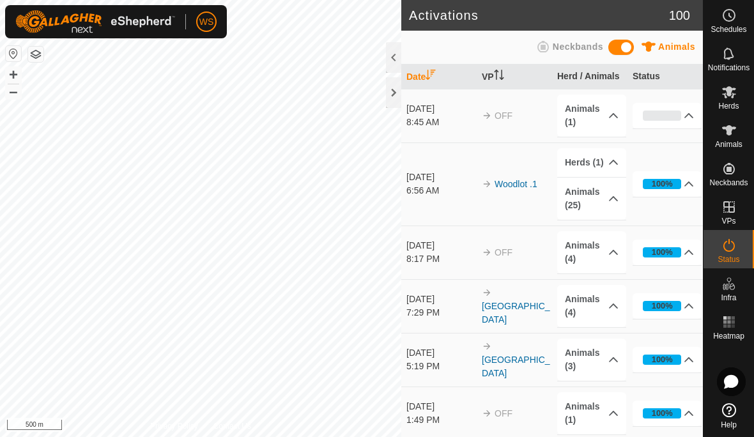
scroll to position [1, 0]
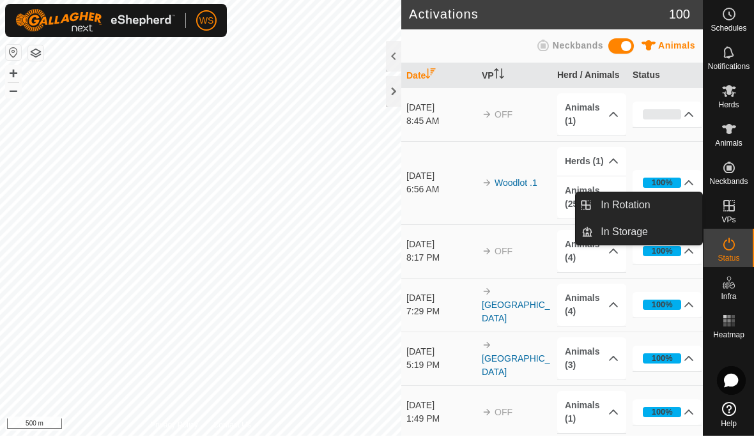
click at [635, 206] on span "In Rotation" at bounding box center [625, 206] width 49 height 15
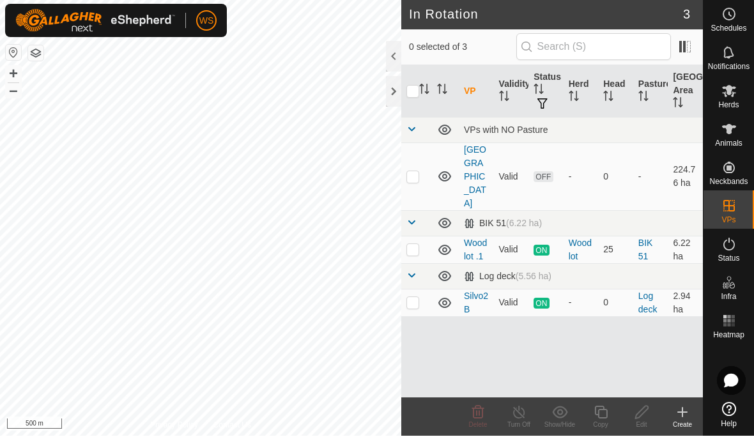
click at [415, 245] on p-checkbox at bounding box center [413, 250] width 13 height 10
checkbox input "true"
click at [601, 417] on icon at bounding box center [601, 413] width 16 height 15
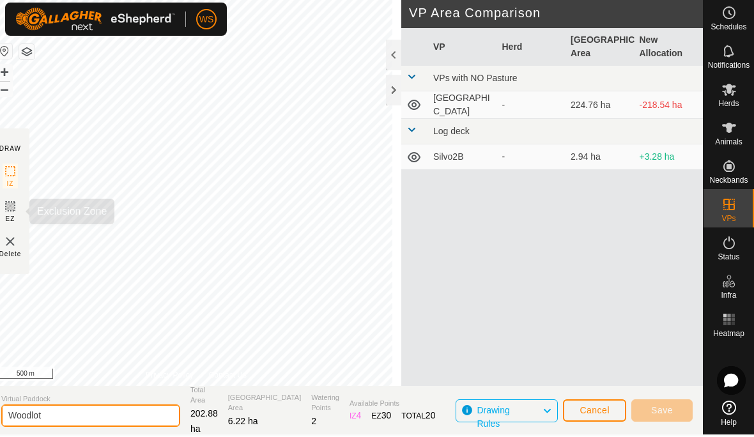
type input "Woodlot"
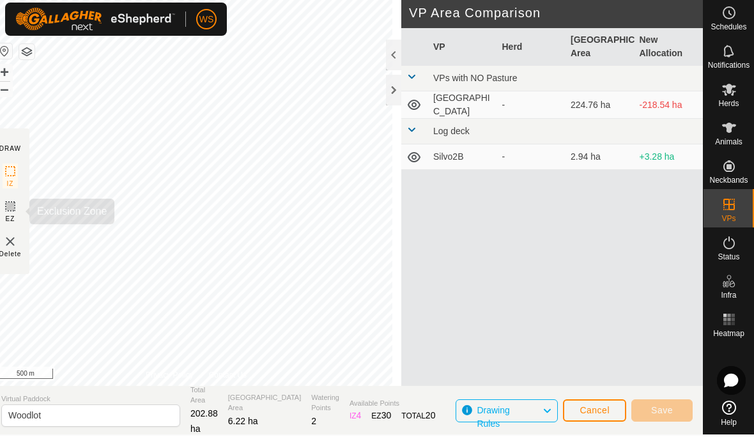
click at [15, 213] on rect at bounding box center [10, 208] width 10 height 10
click at [14, 212] on icon at bounding box center [10, 208] width 8 height 8
click at [16, 173] on icon at bounding box center [10, 172] width 15 height 15
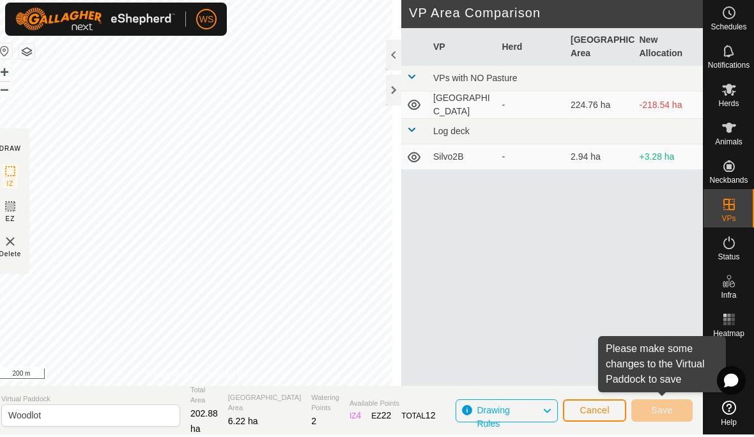
click at [14, 209] on icon at bounding box center [10, 208] width 8 height 8
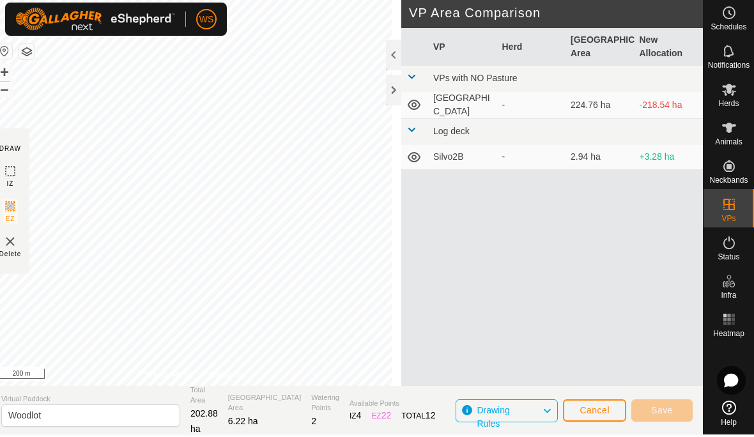
click at [18, 215] on icon at bounding box center [10, 207] width 15 height 15
click at [18, 176] on icon at bounding box center [10, 172] width 15 height 15
click at [658, 413] on span "Save" at bounding box center [662, 412] width 22 height 10
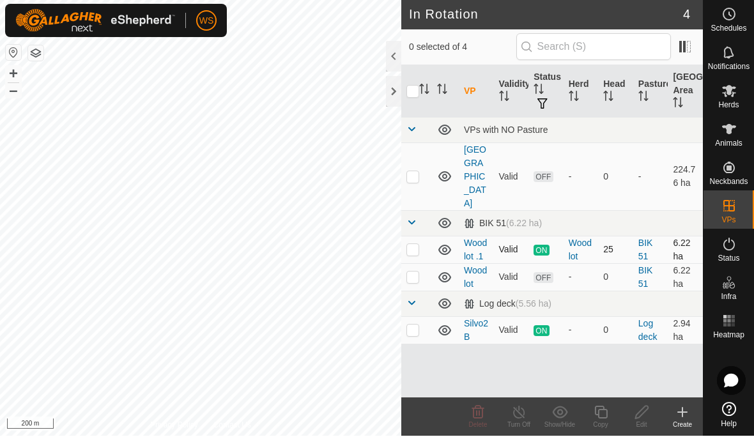
click at [415, 245] on p-checkbox at bounding box center [413, 250] width 13 height 10
checkbox input "true"
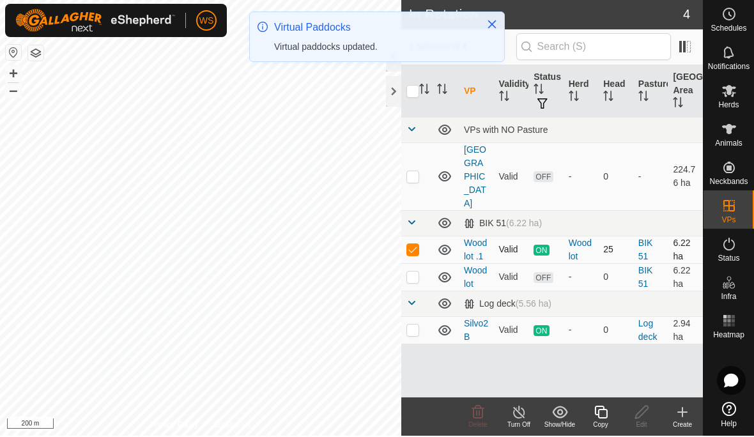
click at [415, 245] on p-checkbox at bounding box center [413, 250] width 13 height 10
checkbox input "false"
click at [417, 273] on p-checkbox at bounding box center [413, 278] width 13 height 10
checkbox input "true"
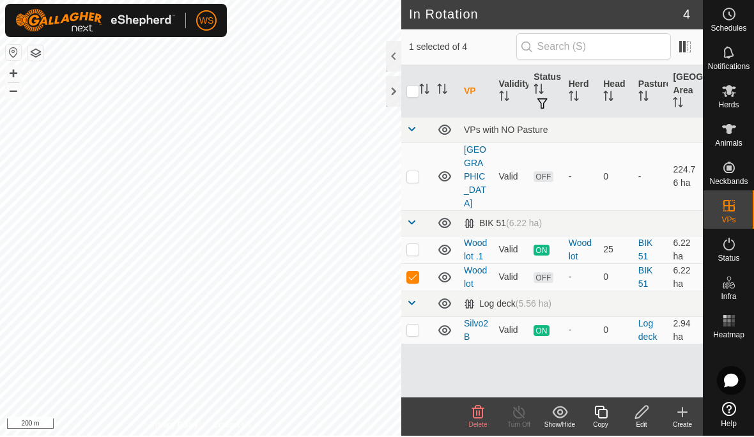
click at [641, 414] on icon at bounding box center [642, 413] width 16 height 15
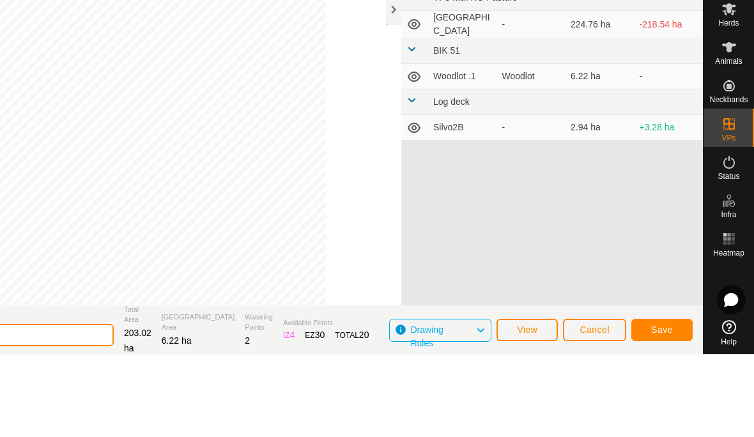
type input "Woodlot 2"
click at [661, 407] on span "Save" at bounding box center [662, 412] width 22 height 10
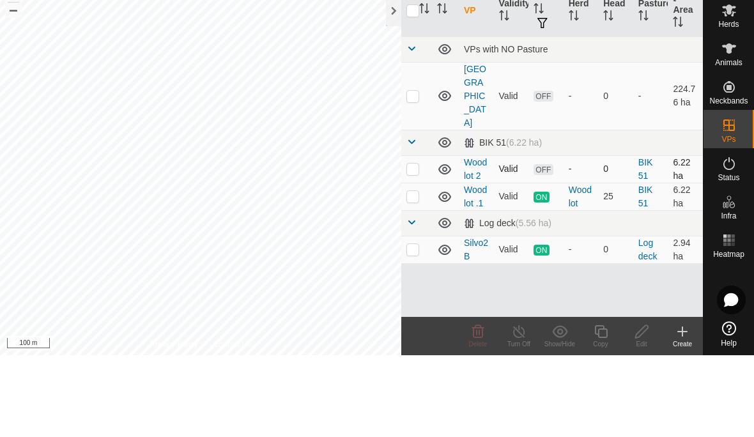
click at [417, 245] on p-checkbox at bounding box center [413, 250] width 13 height 10
checkbox input "true"
click at [651, 421] on div "Edit" at bounding box center [641, 426] width 41 height 10
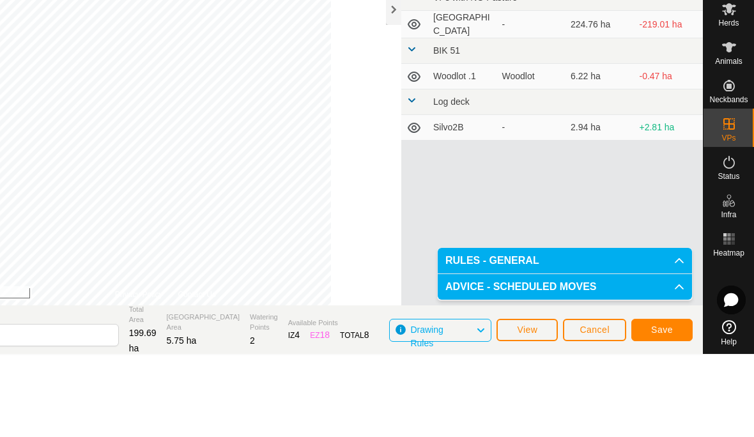
click at [675, 401] on button "Save" at bounding box center [661, 412] width 61 height 22
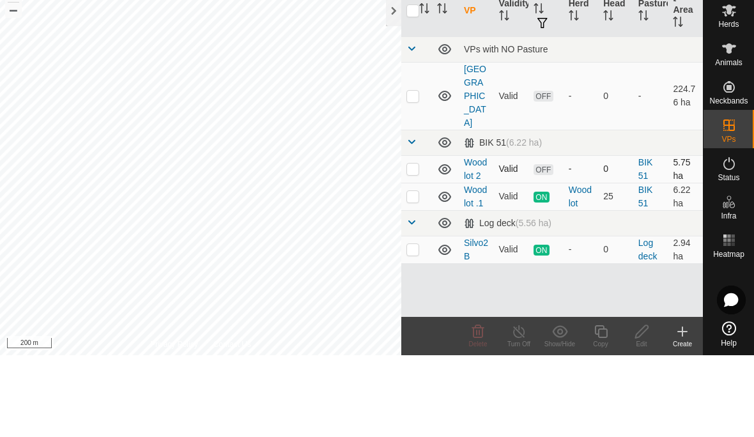
click at [415, 245] on p-checkbox at bounding box center [413, 250] width 13 height 10
checkbox input "true"
click at [726, 141] on span "Animals" at bounding box center [728, 145] width 27 height 8
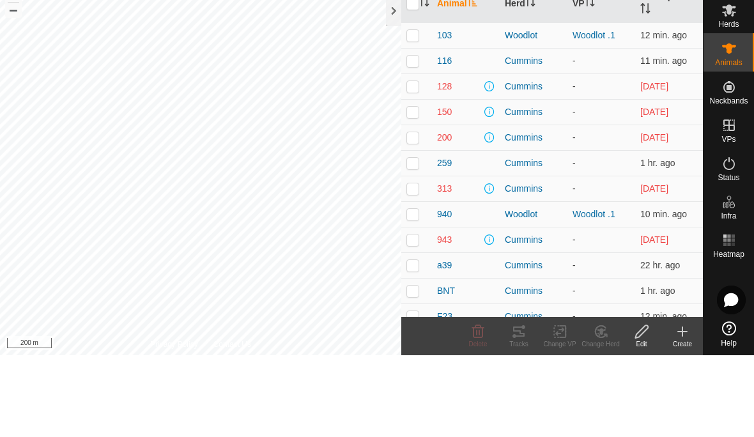
click at [725, 102] on span "Herds" at bounding box center [728, 106] width 20 height 8
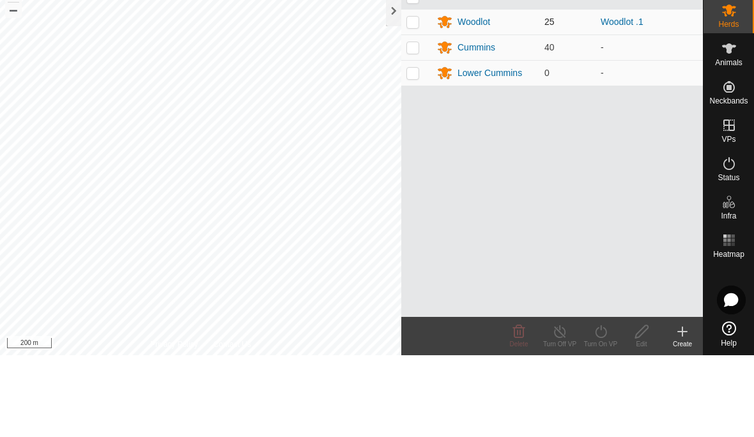
click at [415, 98] on p-checkbox at bounding box center [413, 103] width 13 height 10
checkbox input "true"
click at [603, 421] on div "Turn On VP" at bounding box center [600, 426] width 41 height 10
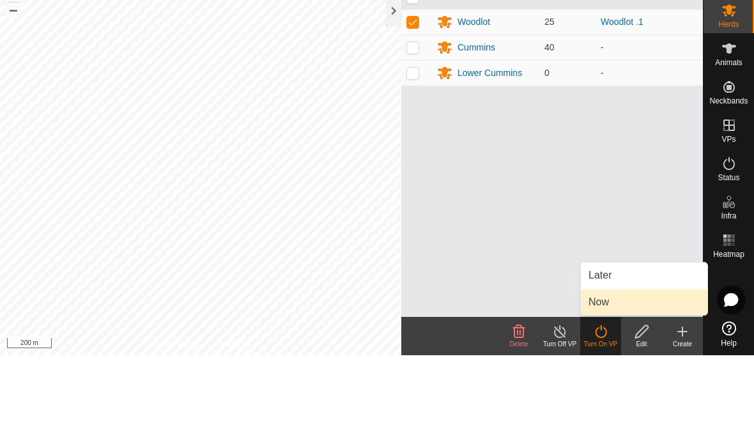
click at [601, 376] on span "Now" at bounding box center [599, 383] width 20 height 15
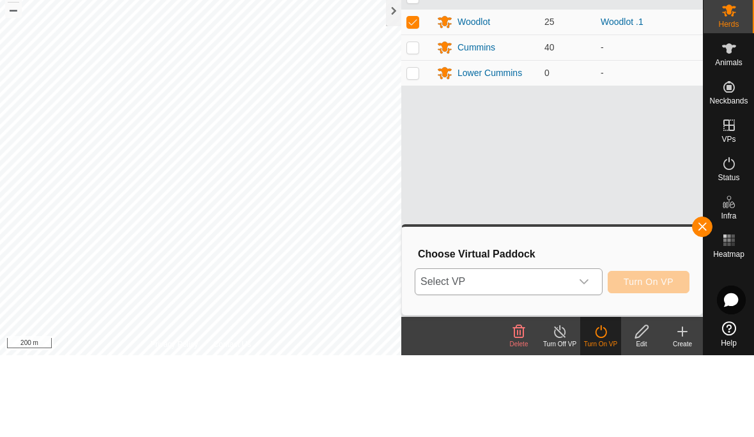
click at [585, 359] on icon "dropdown trigger" at bounding box center [584, 364] width 10 height 10
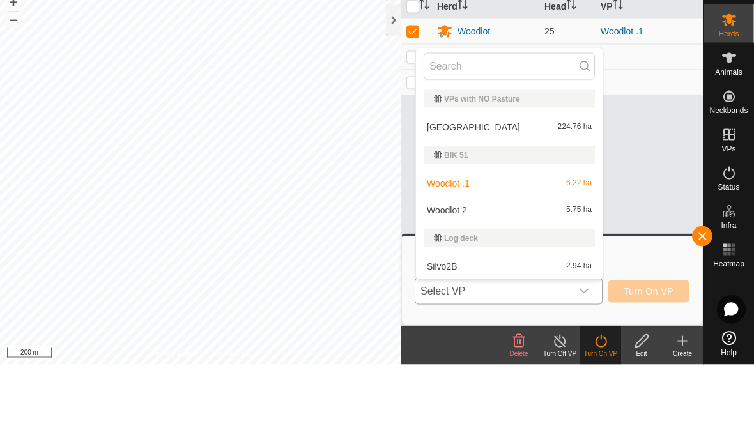
click at [578, 278] on span "5.75 ha" at bounding box center [579, 282] width 26 height 9
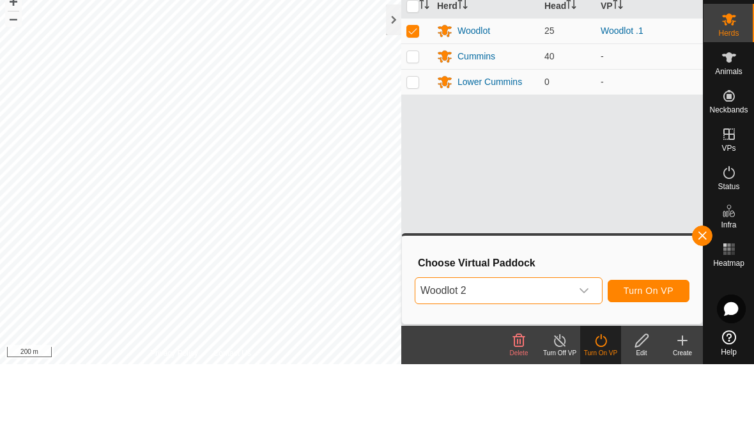
click at [642, 359] on span "Turn On VP" at bounding box center [649, 364] width 50 height 10
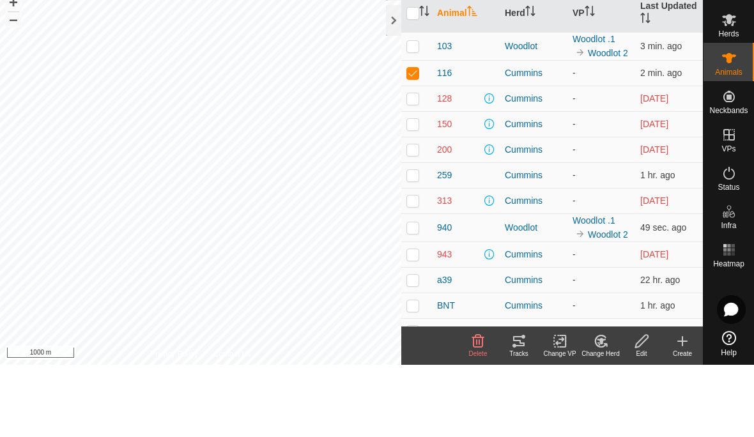
checkbox input "false"
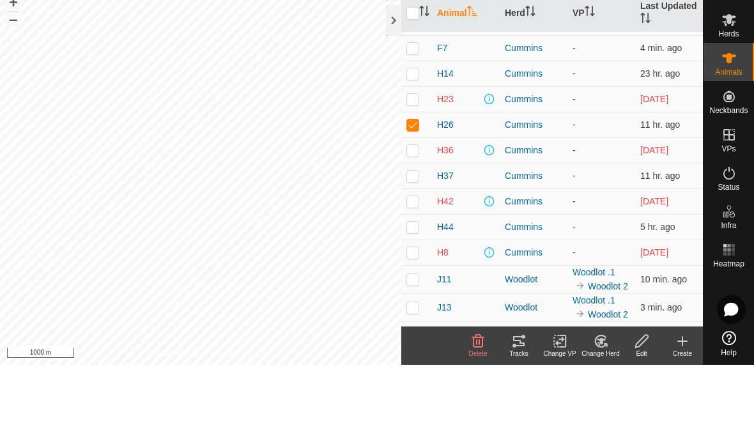
scroll to position [308, 0]
checkbox input "false"
checkbox input "true"
checkbox input "false"
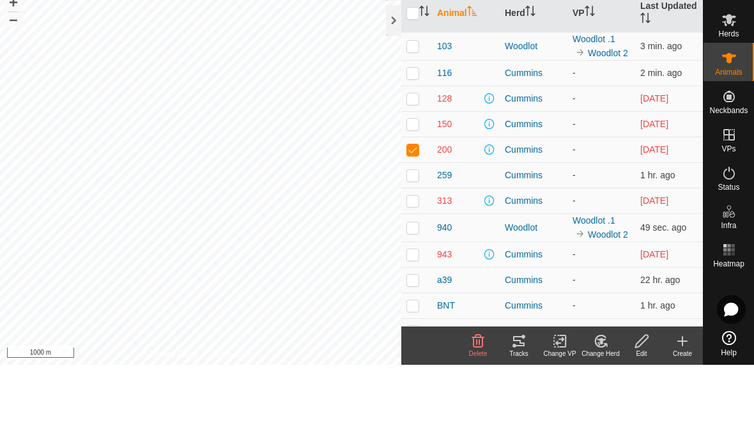
scroll to position [0, 0]
checkbox input "false"
checkbox input "true"
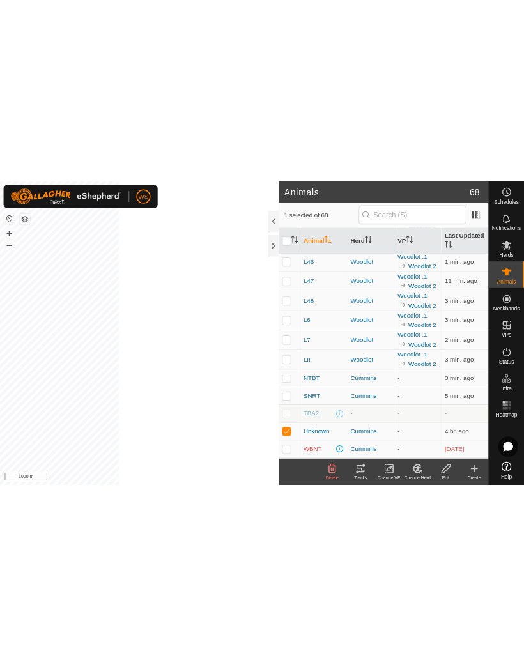
scroll to position [1281, 0]
